Goal: Find specific page/section: Locate a particular part of the current website

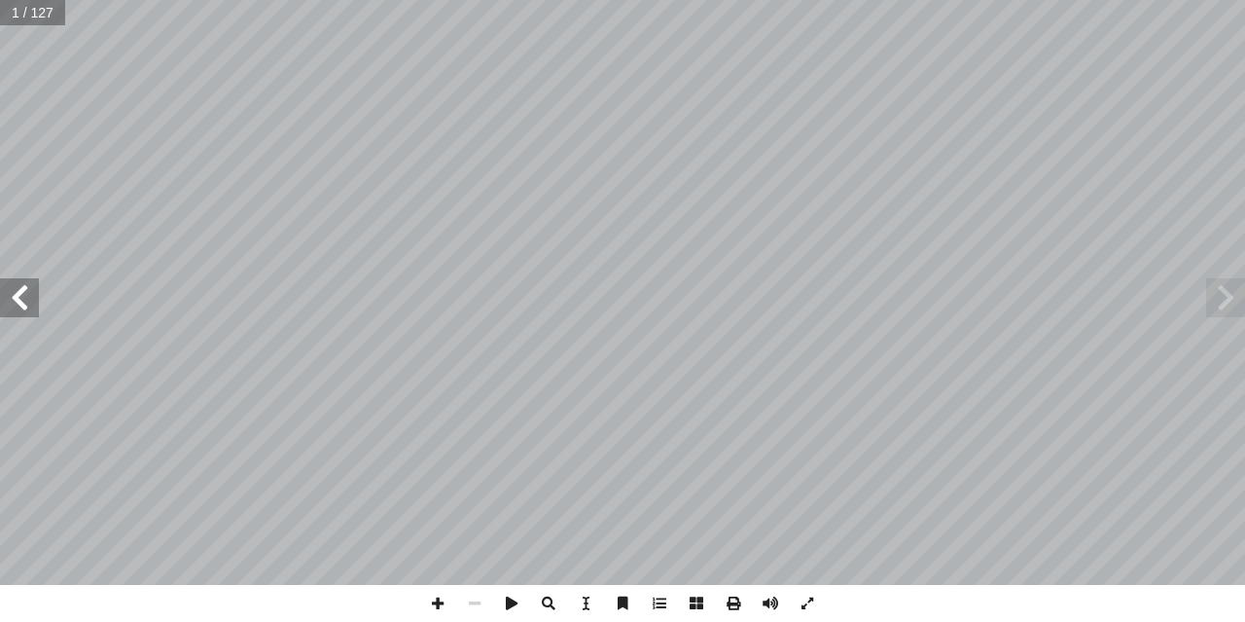
click at [20, 304] on span at bounding box center [19, 297] width 39 height 39
click at [24, 305] on span at bounding box center [19, 297] width 39 height 39
click at [22, 314] on span at bounding box center [19, 297] width 39 height 39
click at [22, 315] on span at bounding box center [19, 297] width 39 height 39
click at [23, 316] on span at bounding box center [19, 297] width 39 height 39
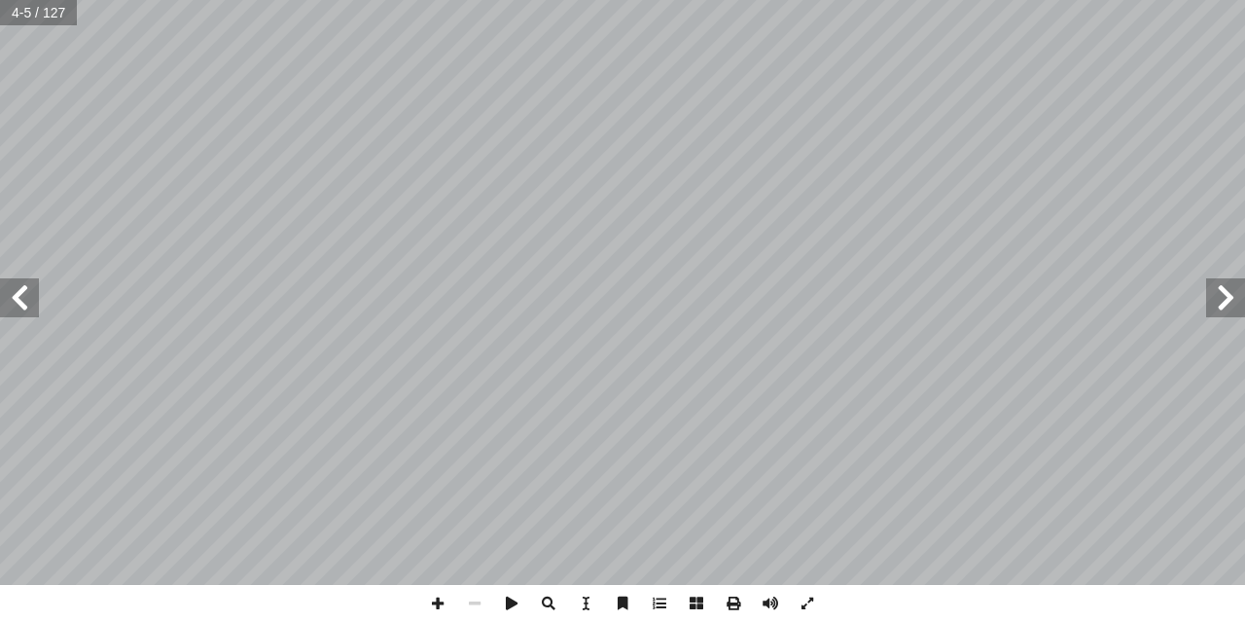
click at [23, 315] on span at bounding box center [19, 297] width 39 height 39
click at [23, 314] on span at bounding box center [19, 297] width 39 height 39
click at [1207, 305] on span at bounding box center [1225, 297] width 39 height 39
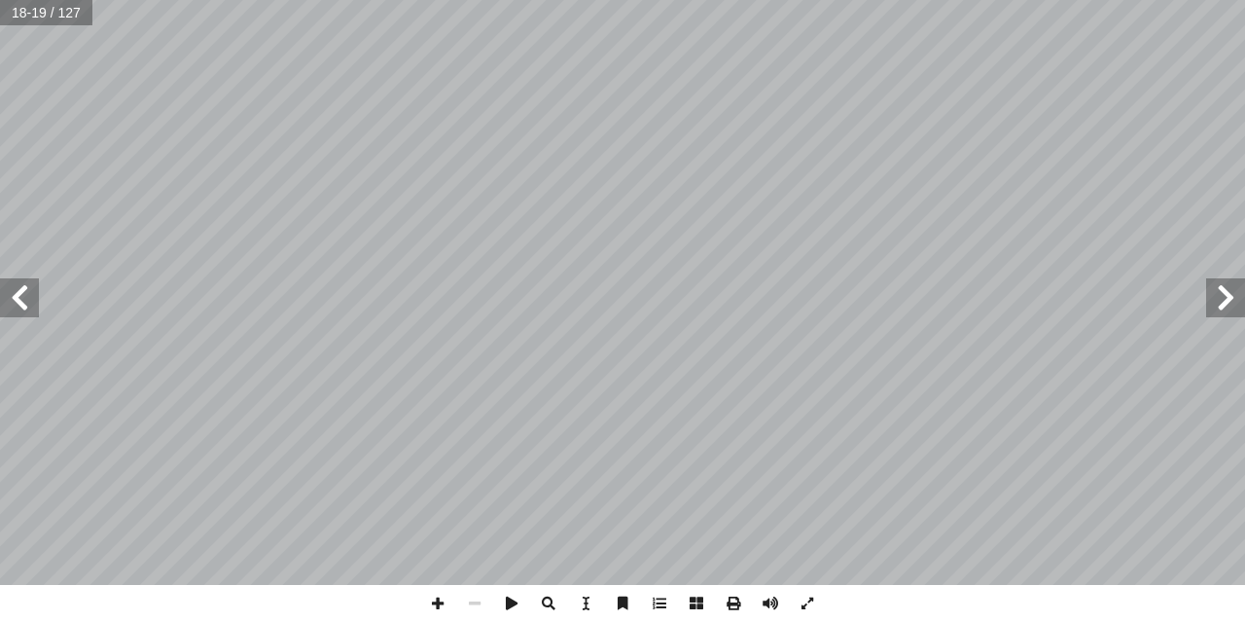
click at [1207, 305] on span at bounding box center [1225, 297] width 39 height 39
click at [33, 308] on span at bounding box center [19, 297] width 39 height 39
click at [35, 285] on span at bounding box center [19, 297] width 39 height 39
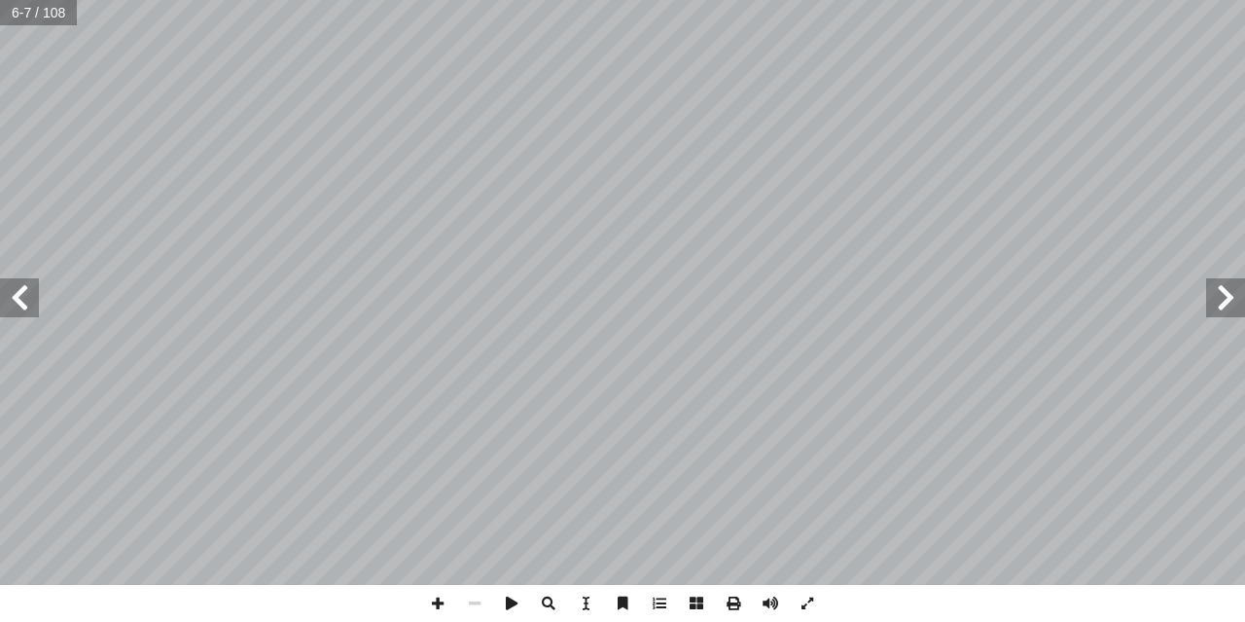
click at [10, 297] on span at bounding box center [19, 297] width 39 height 39
click at [13, 297] on span at bounding box center [19, 297] width 39 height 39
click at [15, 299] on span at bounding box center [19, 297] width 39 height 39
click at [16, 300] on span at bounding box center [19, 297] width 39 height 39
click at [26, 307] on span at bounding box center [19, 297] width 39 height 39
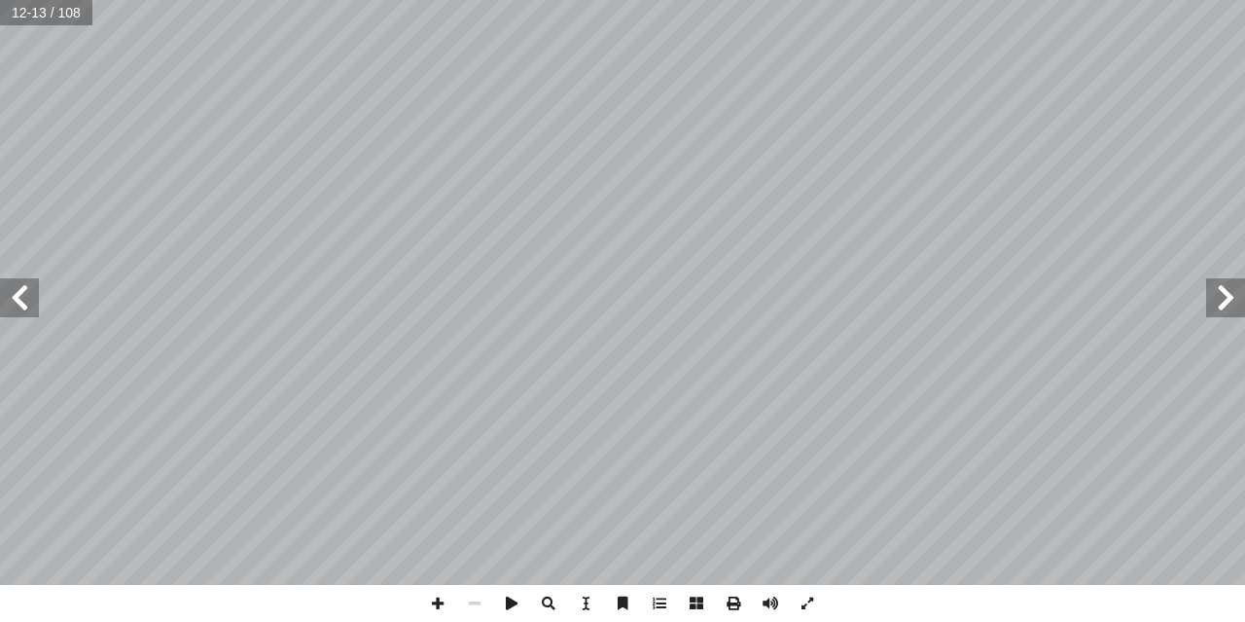
click at [30, 306] on span at bounding box center [19, 297] width 39 height 39
click at [30, 305] on span at bounding box center [19, 297] width 39 height 39
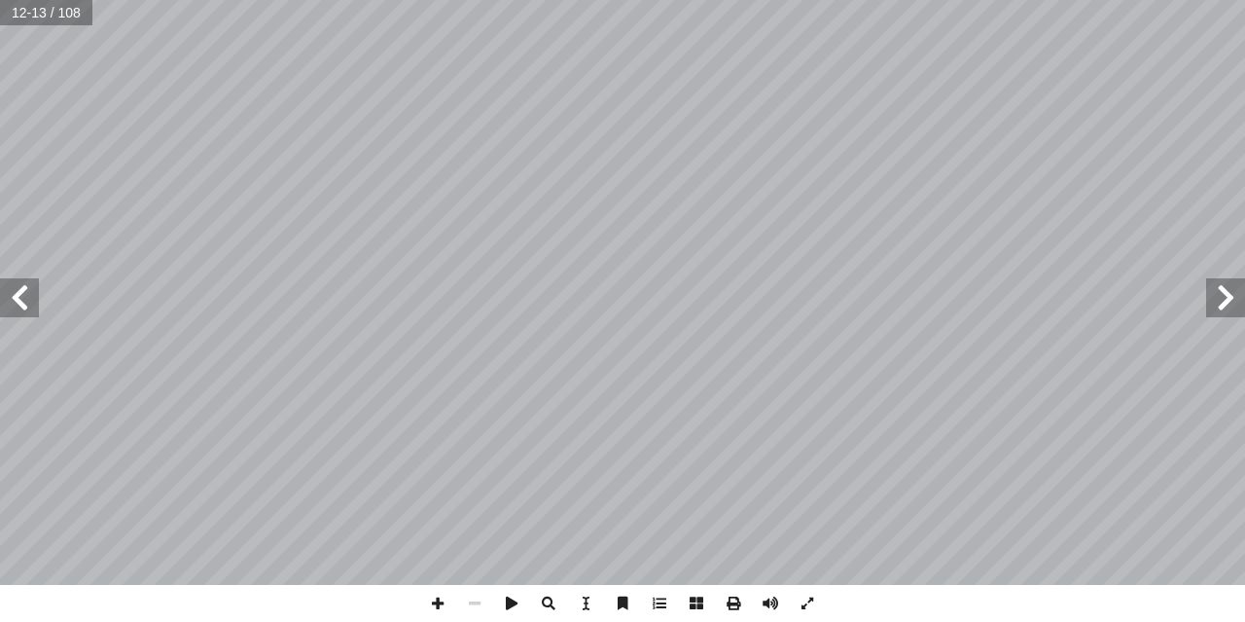
click at [34, 283] on span at bounding box center [19, 297] width 39 height 39
click at [34, 290] on span at bounding box center [19, 297] width 39 height 39
click at [36, 294] on span at bounding box center [19, 297] width 39 height 39
click at [36, 293] on span at bounding box center [19, 297] width 39 height 39
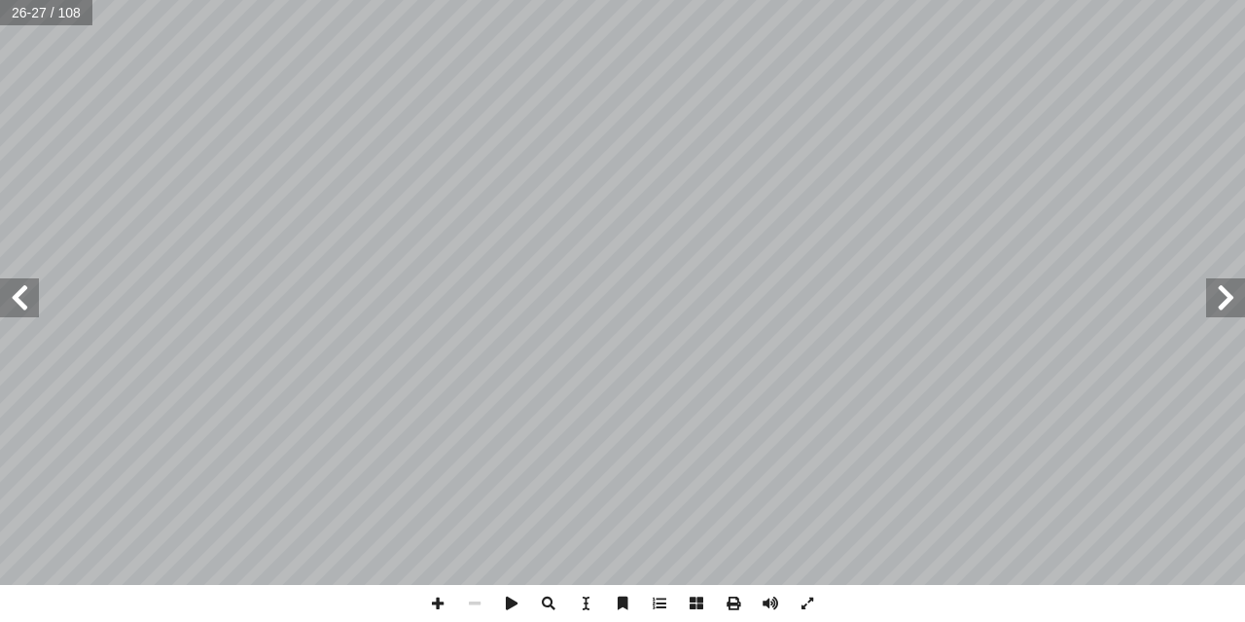
click at [36, 292] on span at bounding box center [19, 297] width 39 height 39
click at [36, 288] on span at bounding box center [19, 297] width 39 height 39
click at [19, 296] on span at bounding box center [19, 297] width 39 height 39
click at [18, 296] on span at bounding box center [19, 297] width 39 height 39
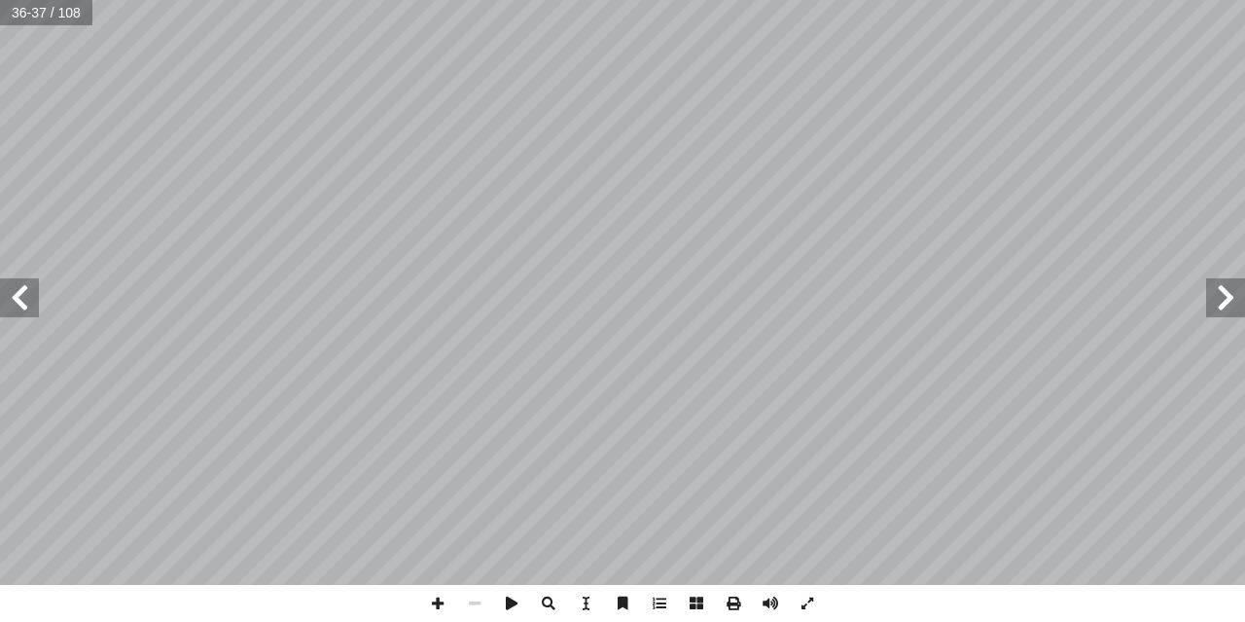
click at [18, 296] on span at bounding box center [19, 297] width 39 height 39
click at [1224, 298] on span at bounding box center [1225, 297] width 39 height 39
click at [441, 606] on span at bounding box center [437, 603] width 37 height 37
click at [23, 302] on span at bounding box center [19, 297] width 39 height 39
click at [1021, 177] on html "الصفحة الرئيسية الصف الأول الصف الثاني الصف الثالث الصف الرابع الصف الخامس الصف…" at bounding box center [622, 88] width 1245 height 177
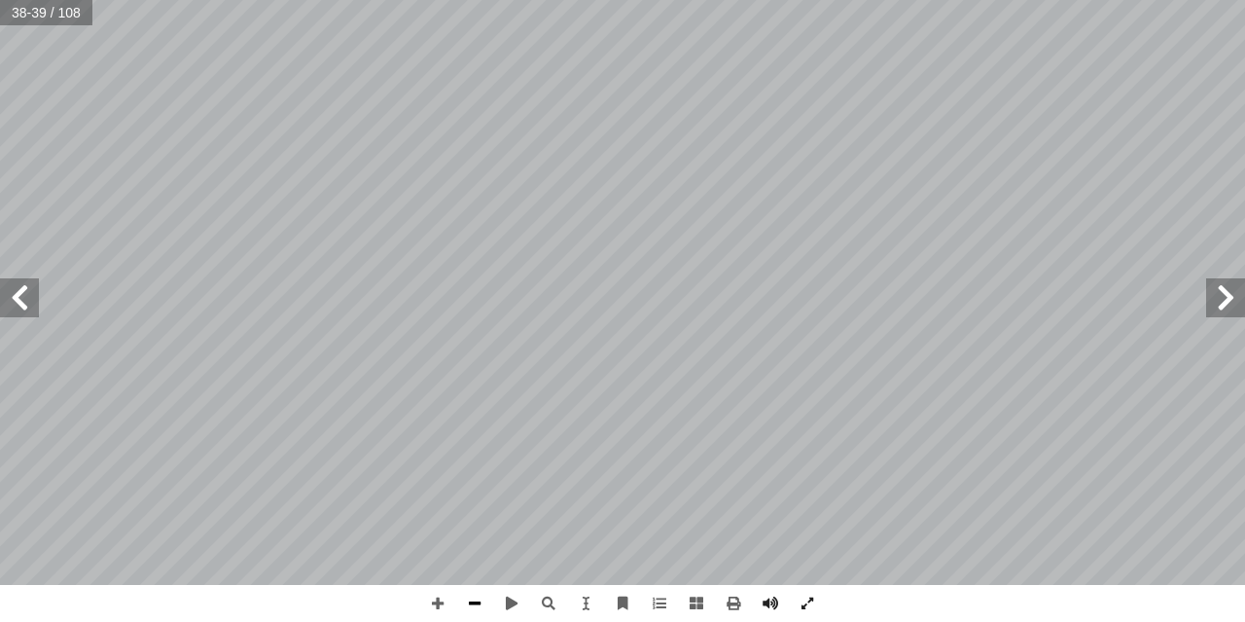
click at [477, 603] on span at bounding box center [474, 603] width 37 height 37
click at [1229, 299] on span at bounding box center [1225, 297] width 39 height 39
click at [1220, 302] on span at bounding box center [1225, 297] width 39 height 39
